Goal: Task Accomplishment & Management: Use online tool/utility

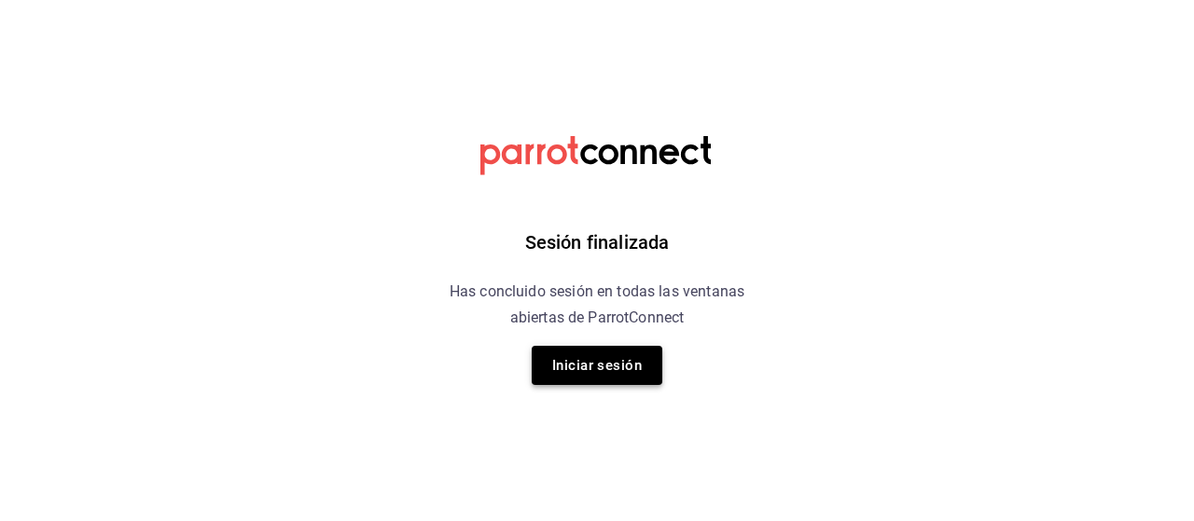
click at [608, 379] on button "Iniciar sesión" at bounding box center [597, 365] width 131 height 39
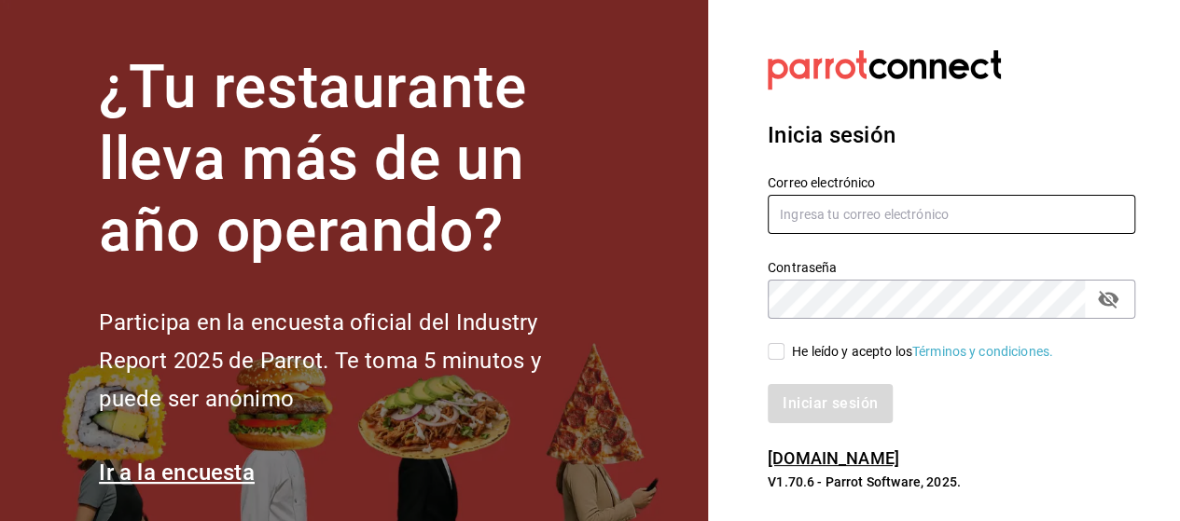
click at [817, 216] on input "text" at bounding box center [952, 214] width 368 height 39
type input "rabernd@hotmail.com"
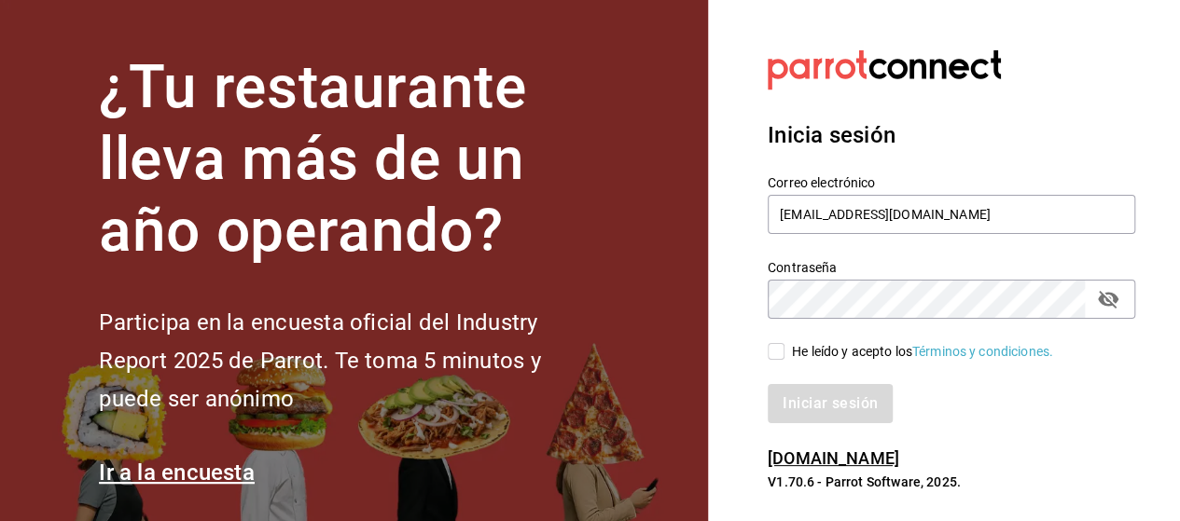
click at [1110, 301] on icon "passwordField" at bounding box center [1108, 299] width 22 height 22
drag, startPoint x: 780, startPoint y: 356, endPoint x: 783, endPoint y: 368, distance: 11.5
click at [778, 356] on input "He leído y acepto los Términos y condiciones." at bounding box center [776, 351] width 17 height 17
checkbox input "true"
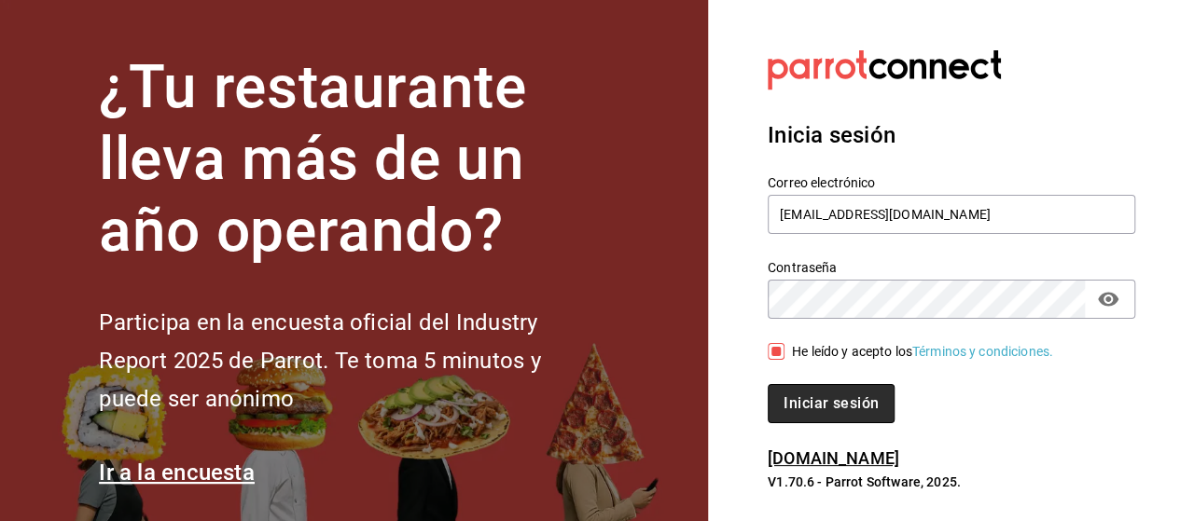
click at [797, 403] on button "Iniciar sesión" at bounding box center [831, 403] width 127 height 39
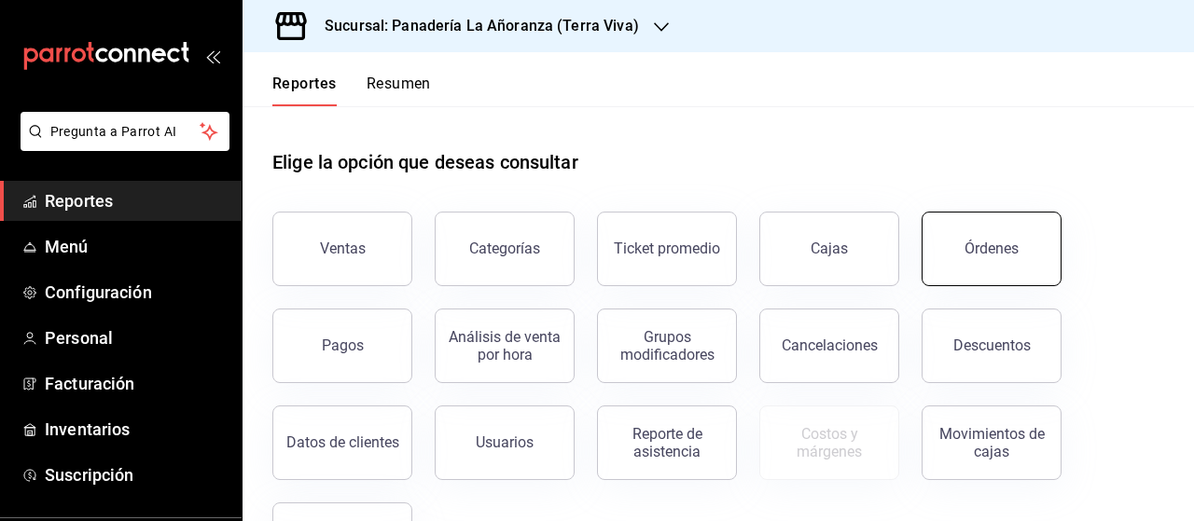
click at [992, 240] on div "Órdenes" at bounding box center [991, 249] width 54 height 18
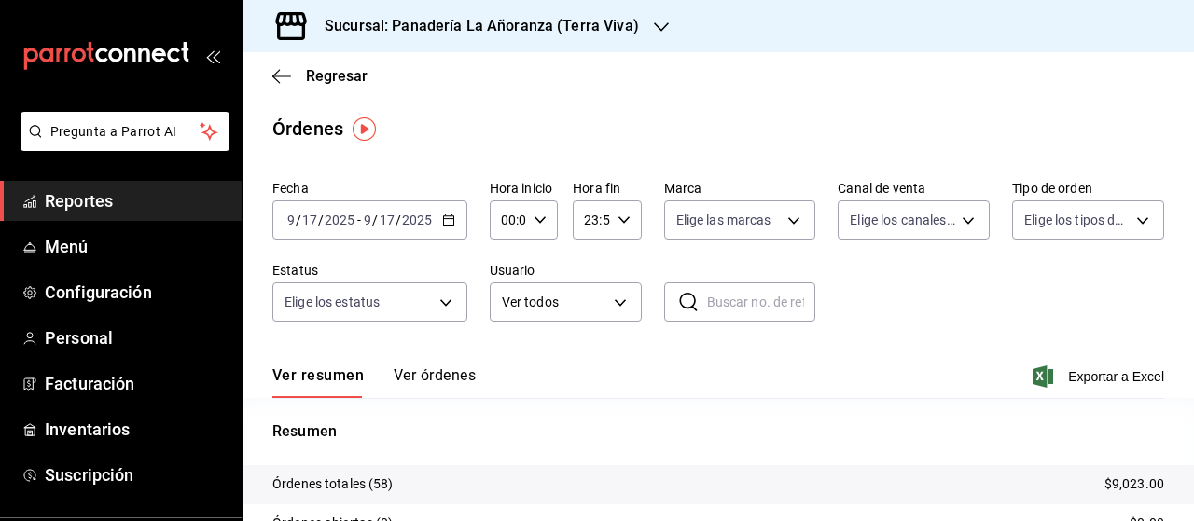
click at [654, 34] on icon "button" at bounding box center [661, 27] width 15 height 15
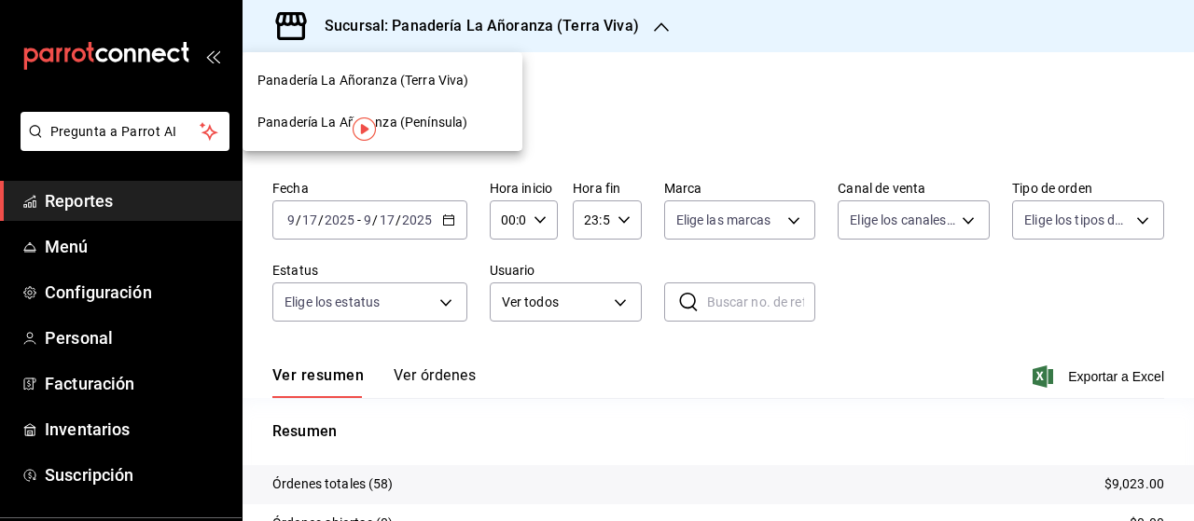
click at [406, 121] on span "Panadería La Añoranza (Península)" at bounding box center [362, 123] width 210 height 20
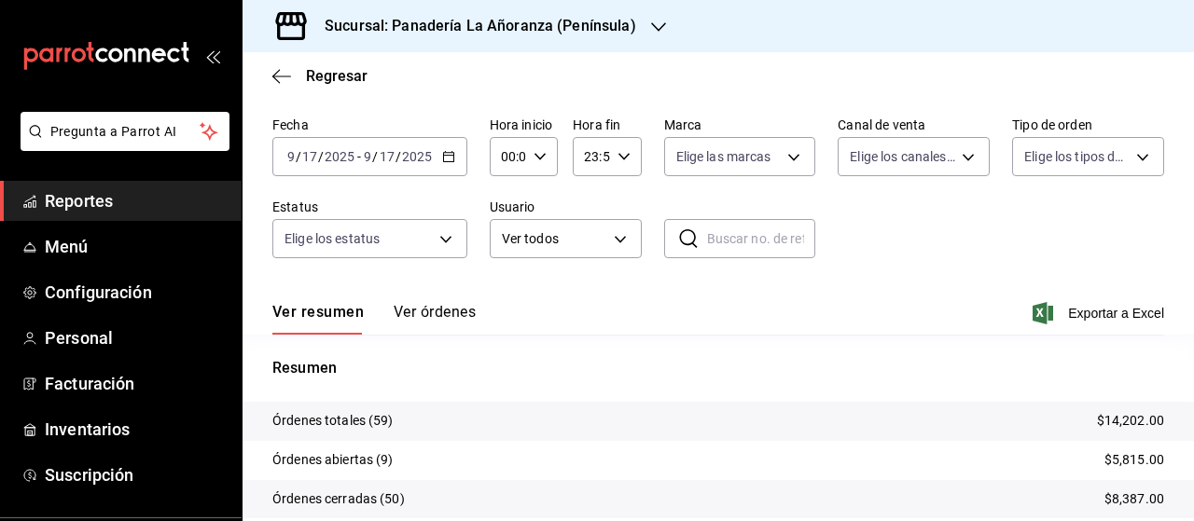
scroll to position [93, 0]
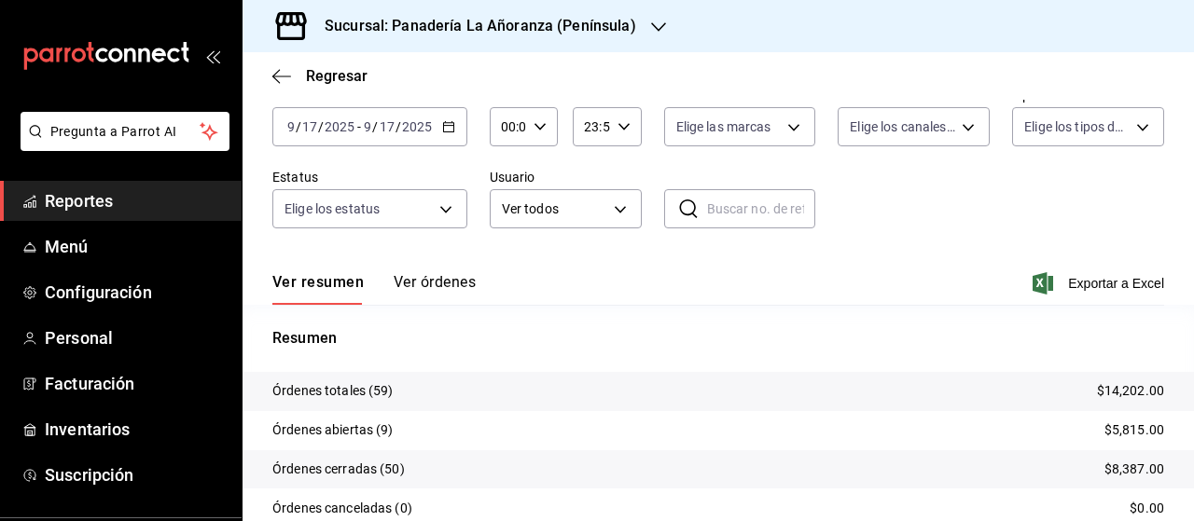
click at [85, 209] on span "Reportes" at bounding box center [136, 200] width 182 height 25
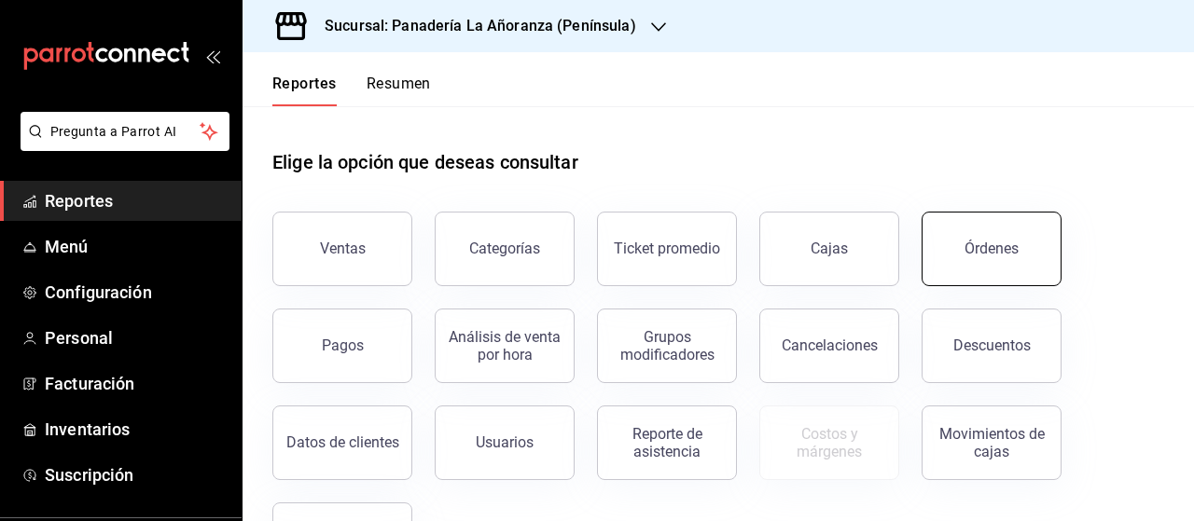
click at [979, 239] on button "Órdenes" at bounding box center [992, 249] width 140 height 75
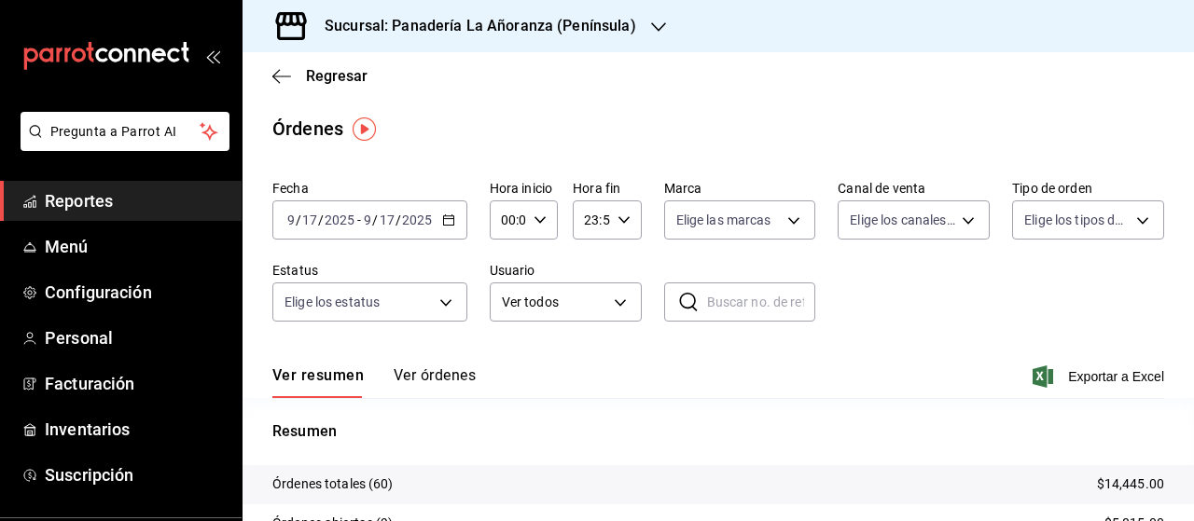
click at [659, 21] on icon "button" at bounding box center [658, 27] width 15 height 15
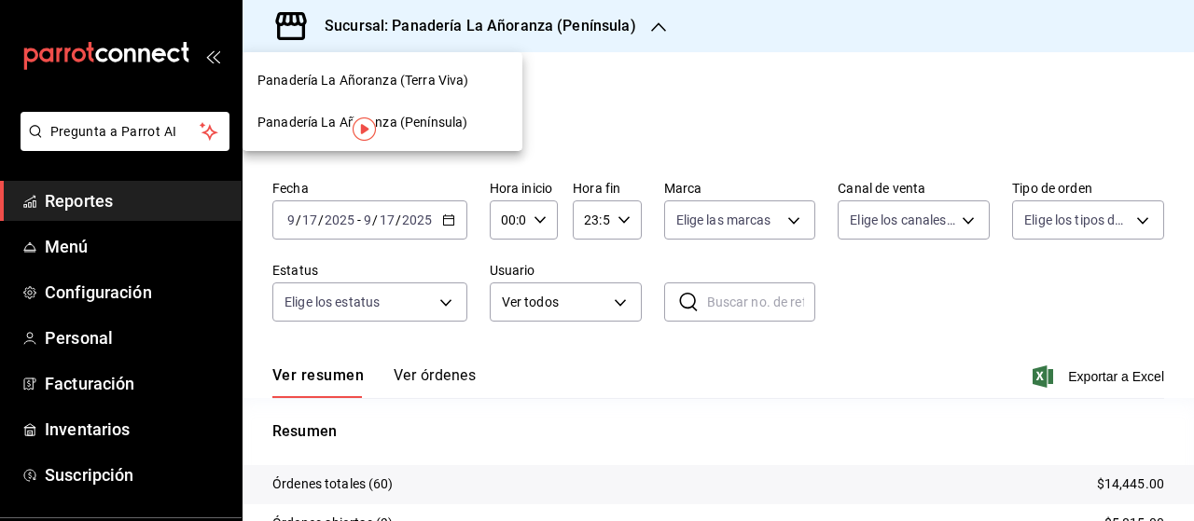
click at [408, 90] on div "Panadería La Añoranza (Terra Viva)" at bounding box center [383, 81] width 280 height 42
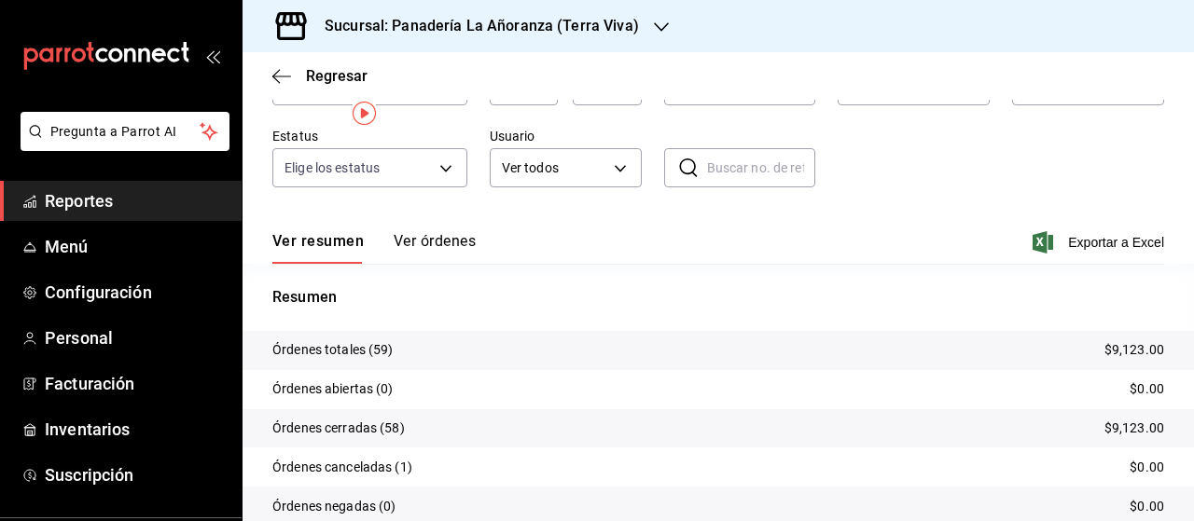
scroll to position [211, 0]
